Goal: Information Seeking & Learning: Learn about a topic

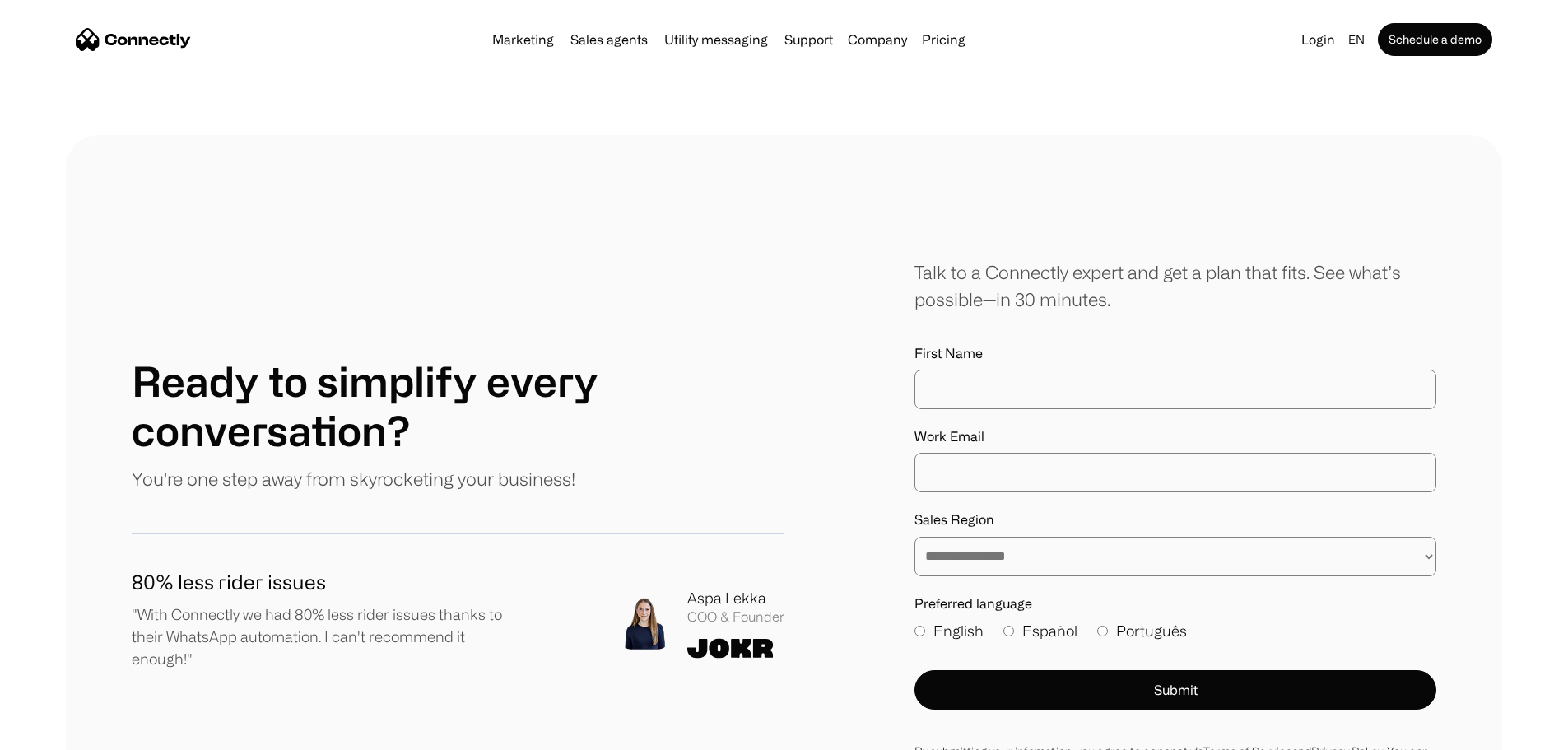
scroll to position [9380, 0]
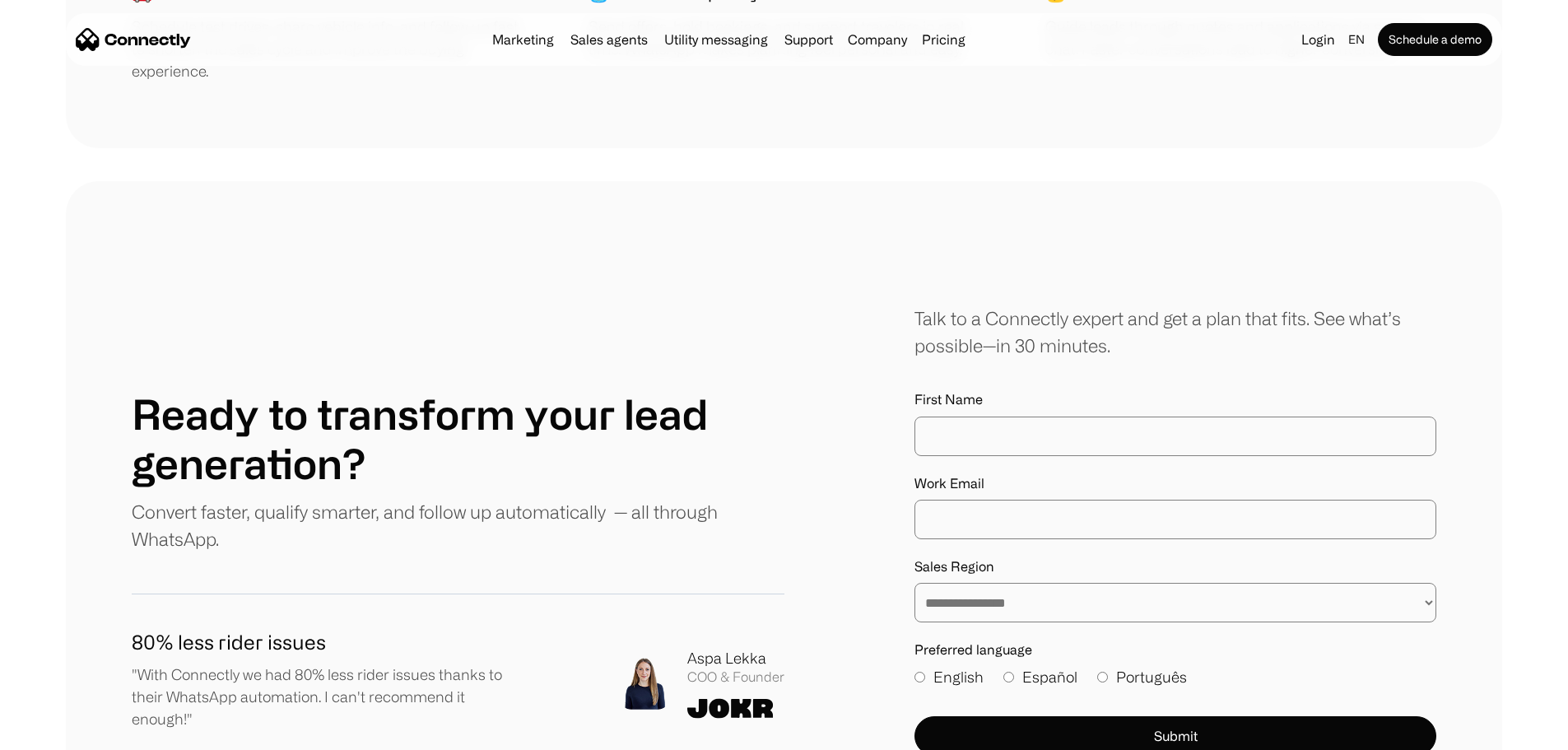
scroll to position [4361, 0]
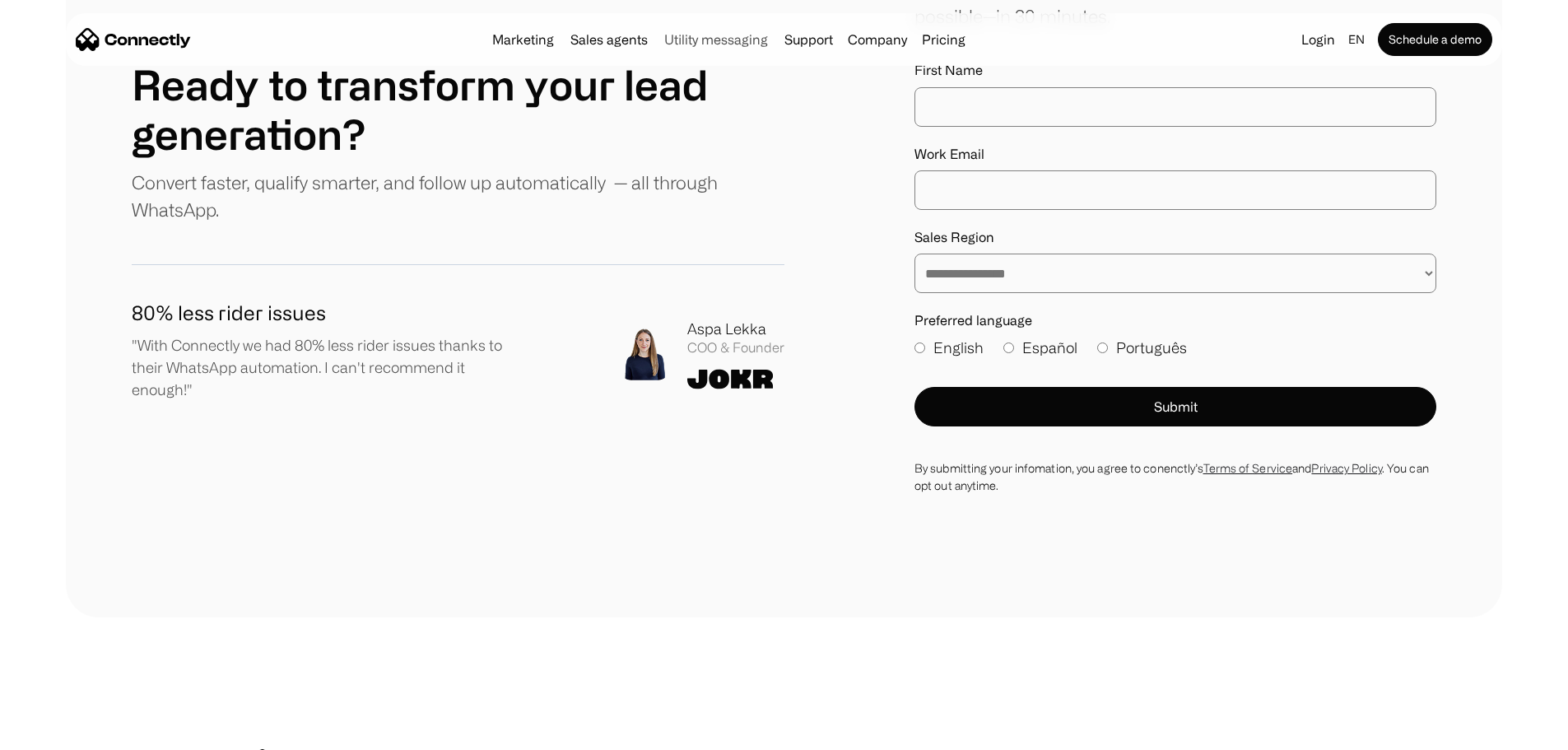
click at [716, 41] on link "Utility messaging" at bounding box center [716, 39] width 117 height 13
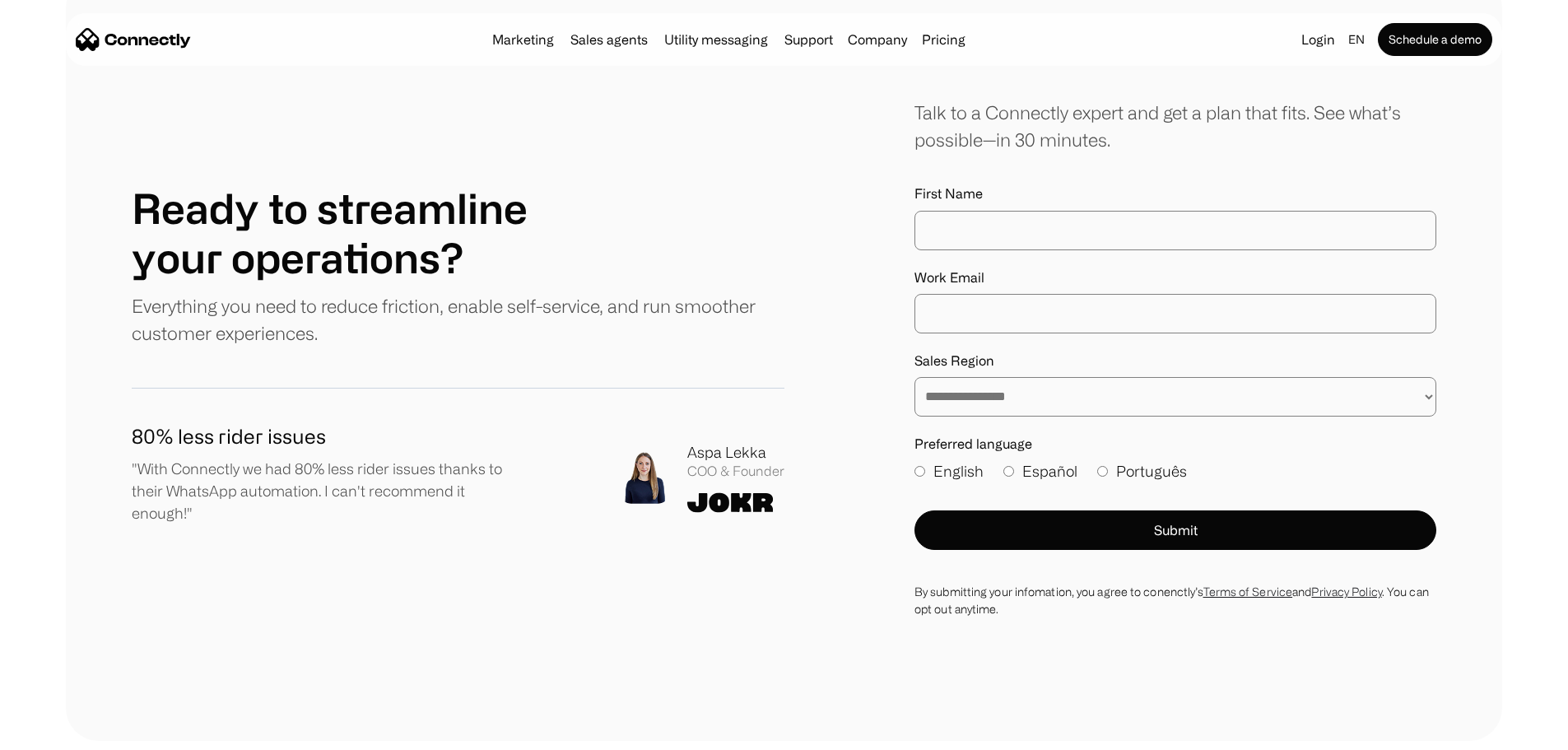
scroll to position [4032, 0]
